Goal: Task Accomplishment & Management: Use online tool/utility

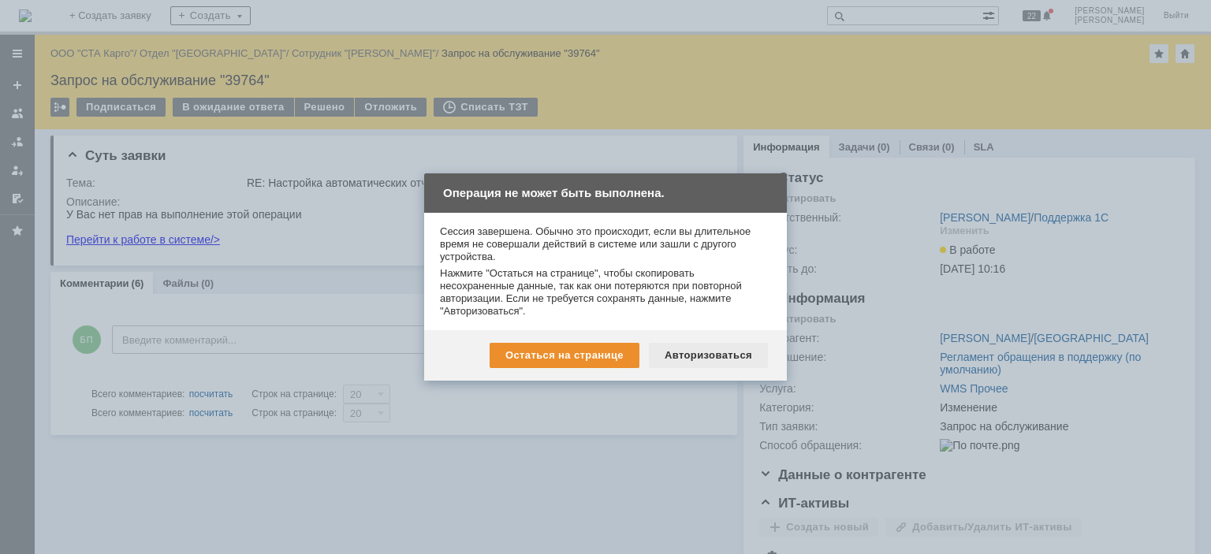
click at [725, 356] on div "Авторизоваться" at bounding box center [708, 355] width 119 height 25
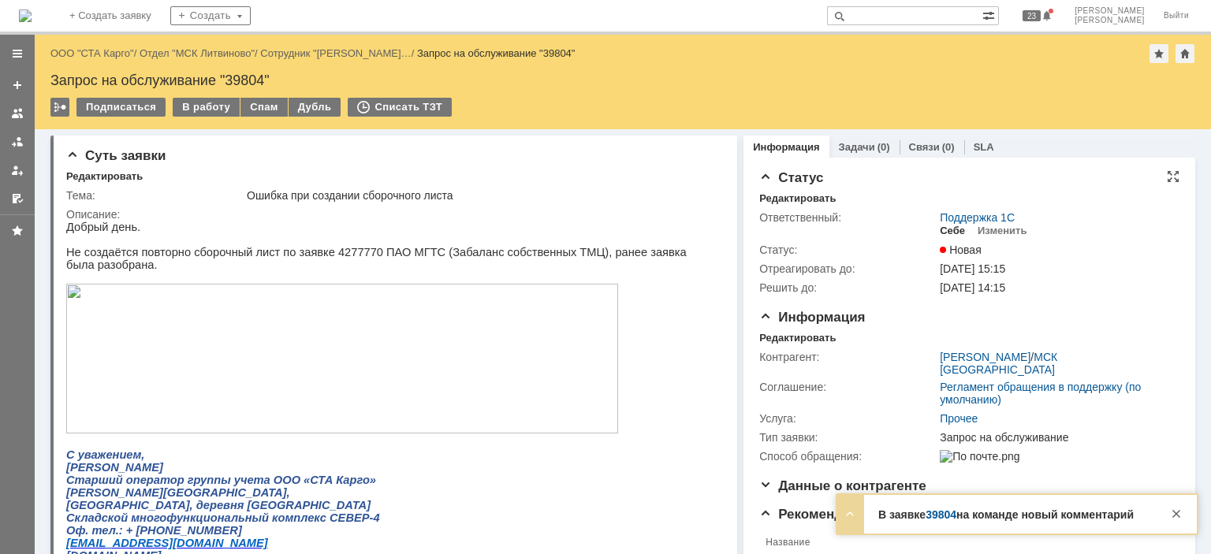
click at [944, 229] on div "Себе" at bounding box center [952, 231] width 25 height 13
click at [785, 336] on div "Редактировать" at bounding box center [797, 338] width 76 height 13
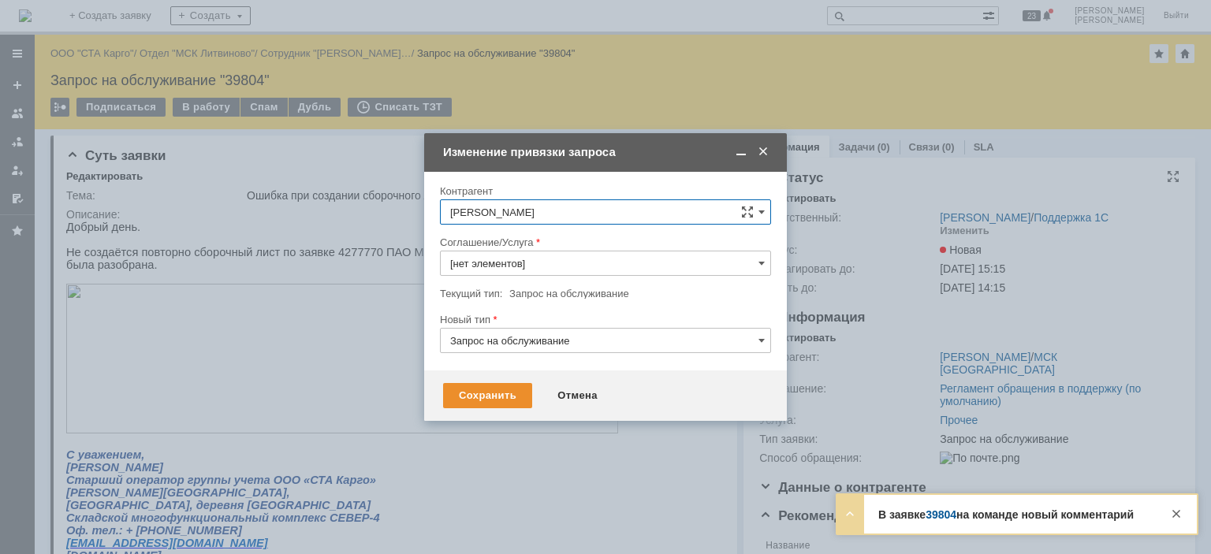
type input "Прочее"
click at [497, 255] on input "Прочее" at bounding box center [605, 263] width 331 height 25
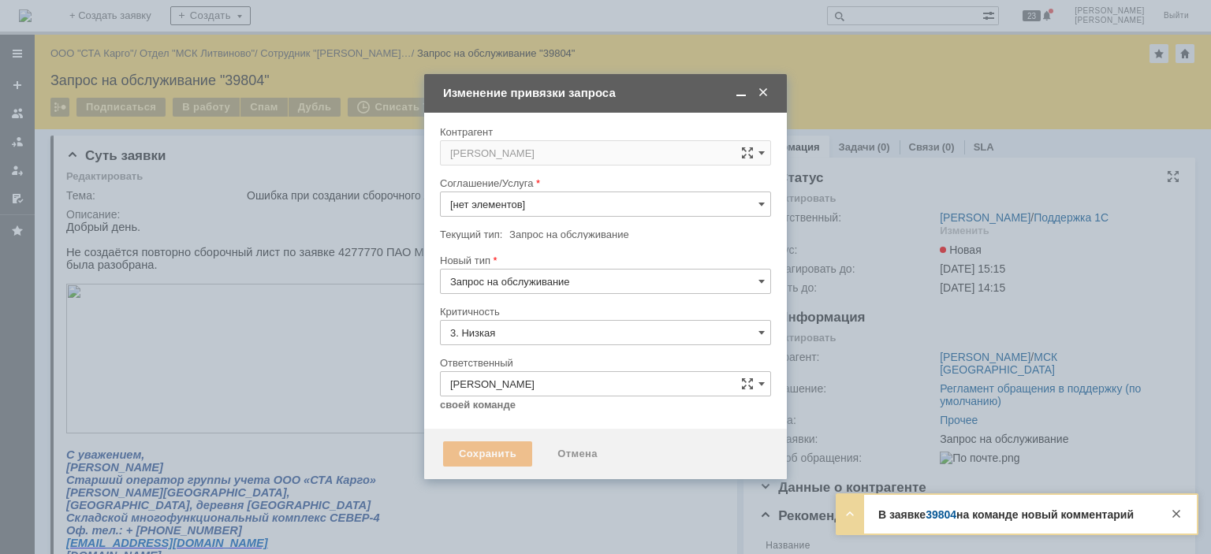
type input "Прочее"
type input "[не указано]"
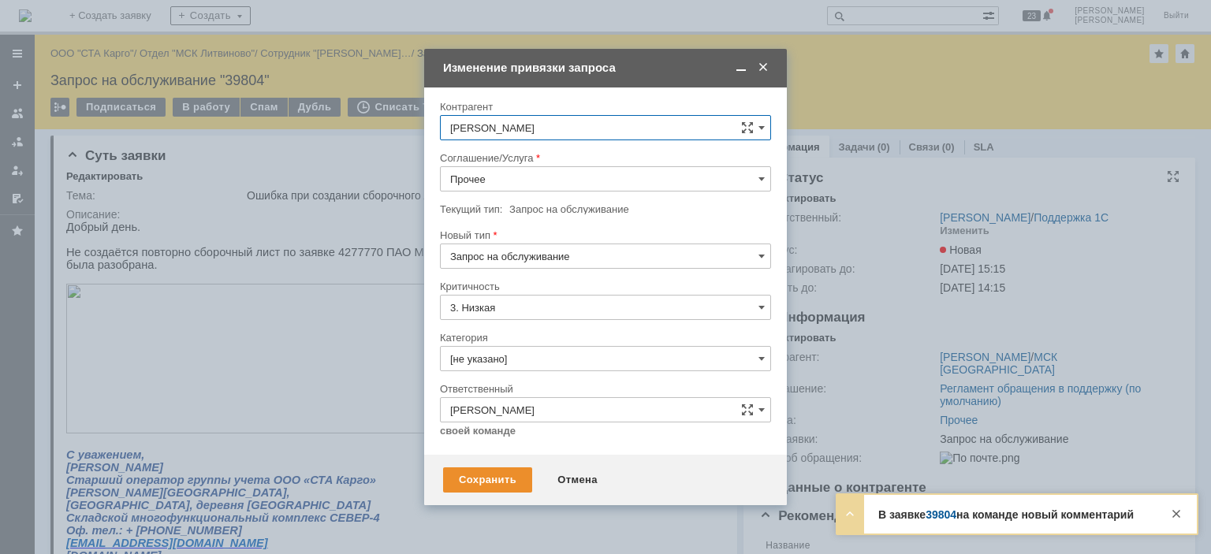
click at [525, 190] on input "Прочее" at bounding box center [605, 178] width 331 height 25
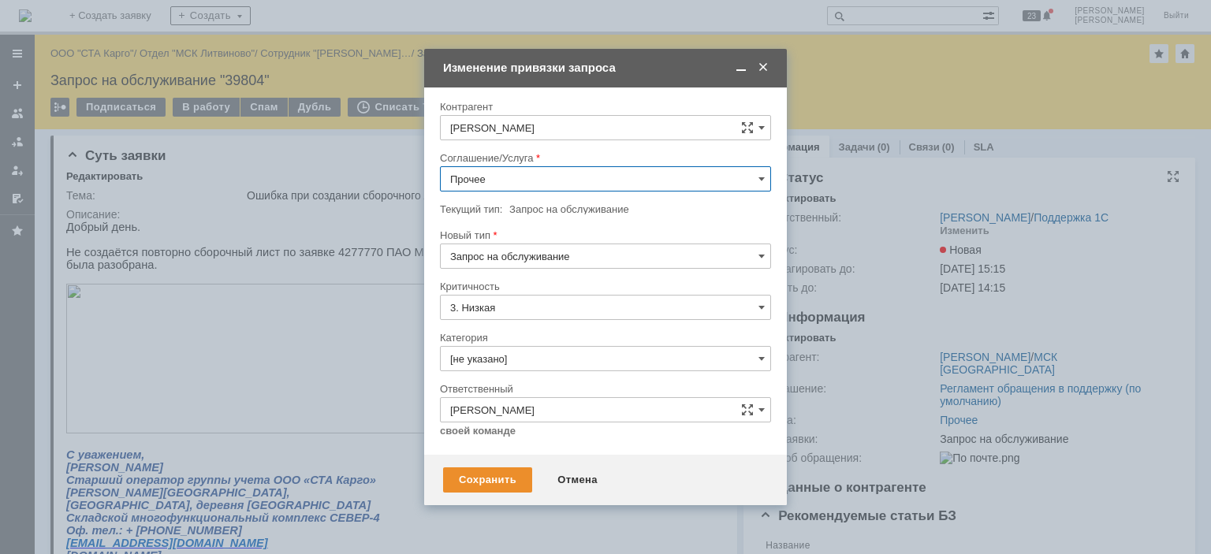
scroll to position [616, 0]
click at [555, 237] on span "WMS Сборка" at bounding box center [605, 243] width 311 height 13
type input "WMS Сборка"
click at [489, 478] on div "Сохранить" at bounding box center [487, 480] width 89 height 25
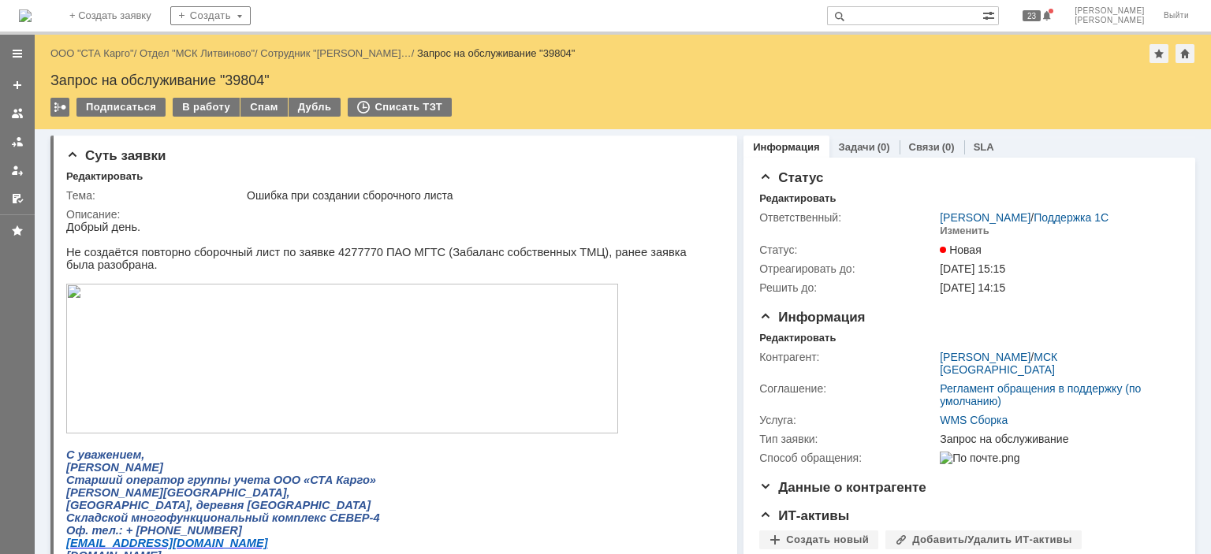
scroll to position [0, 0]
click at [192, 107] on div "В работу" at bounding box center [206, 107] width 67 height 19
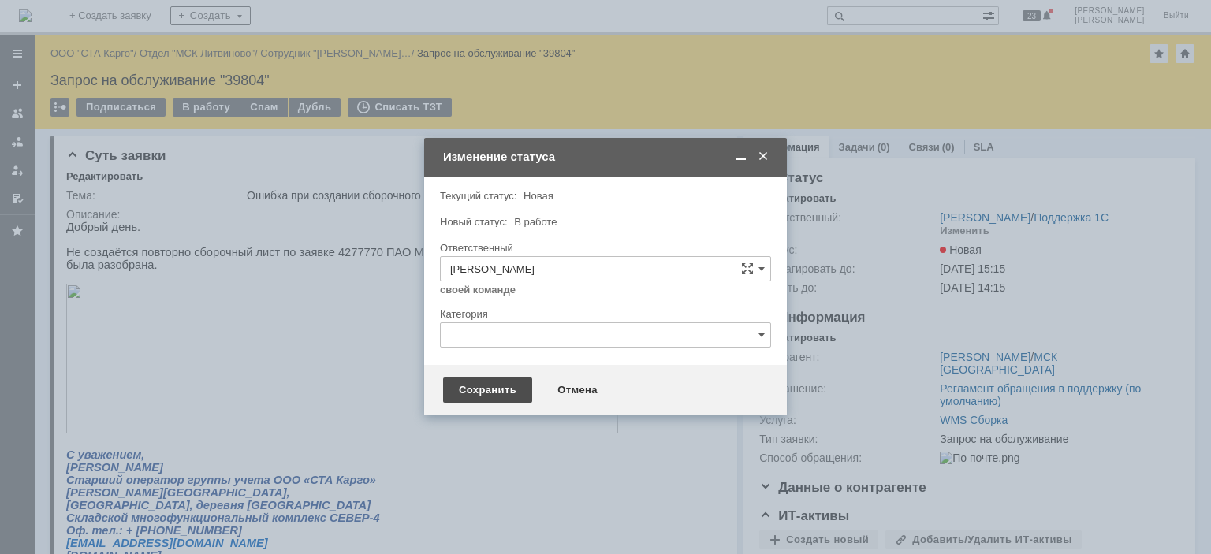
click at [460, 391] on div "Сохранить" at bounding box center [487, 390] width 89 height 25
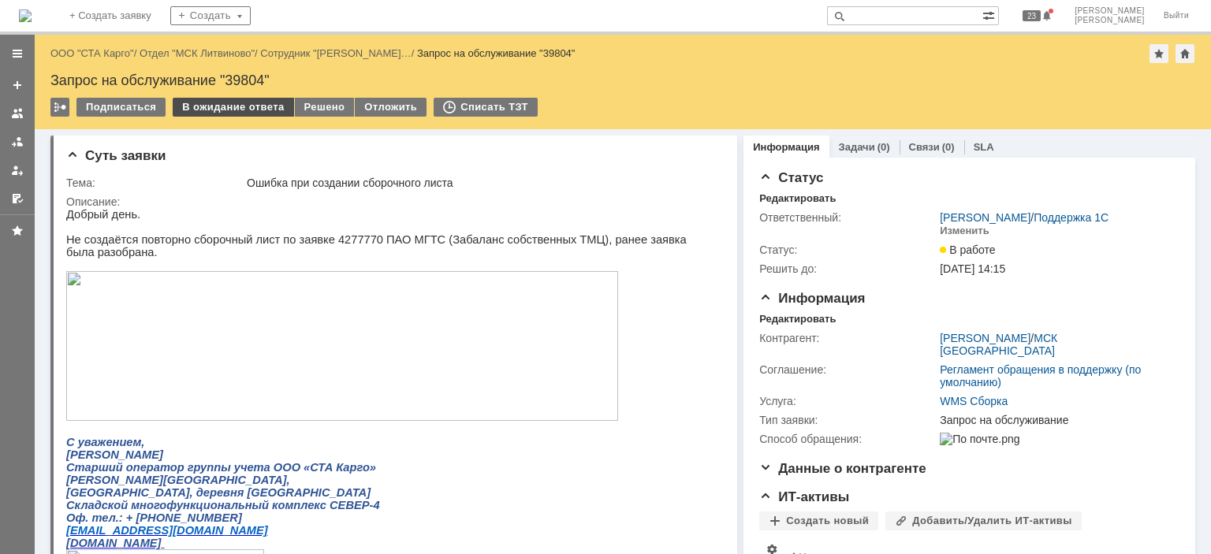
click at [205, 100] on div "В ожидание ответа" at bounding box center [233, 107] width 121 height 19
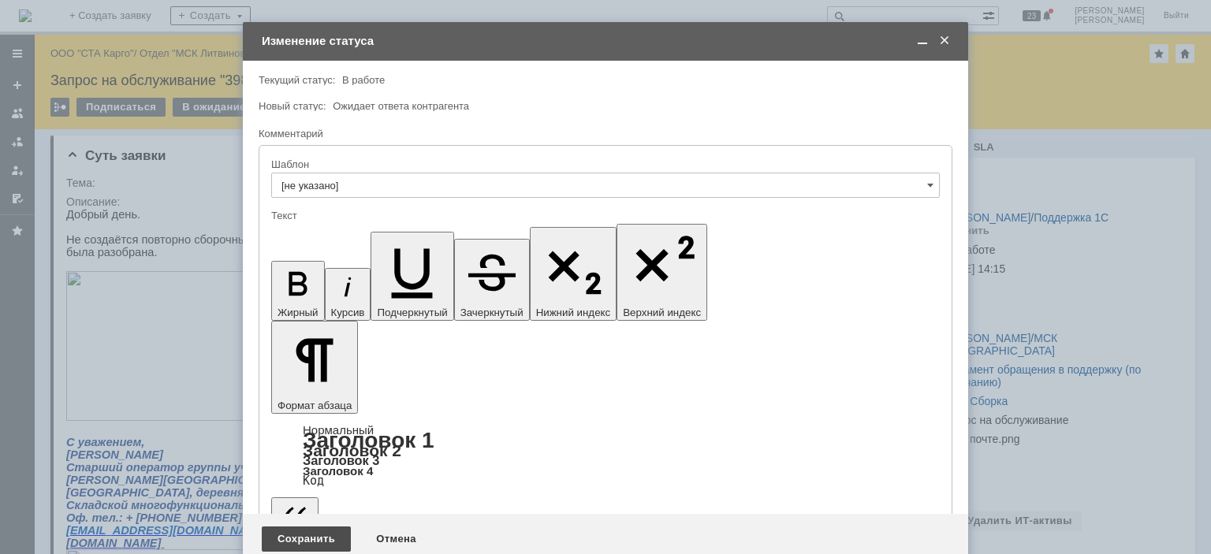
click at [291, 527] on div "Сохранить" at bounding box center [306, 539] width 89 height 25
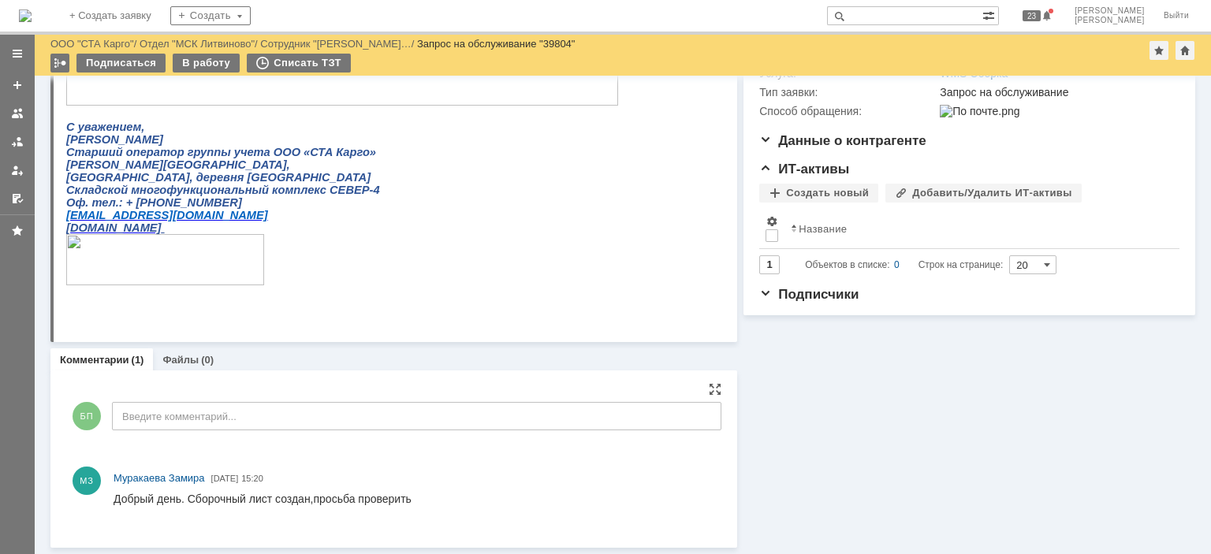
scroll to position [274, 0]
